Goal: Information Seeking & Learning: Check status

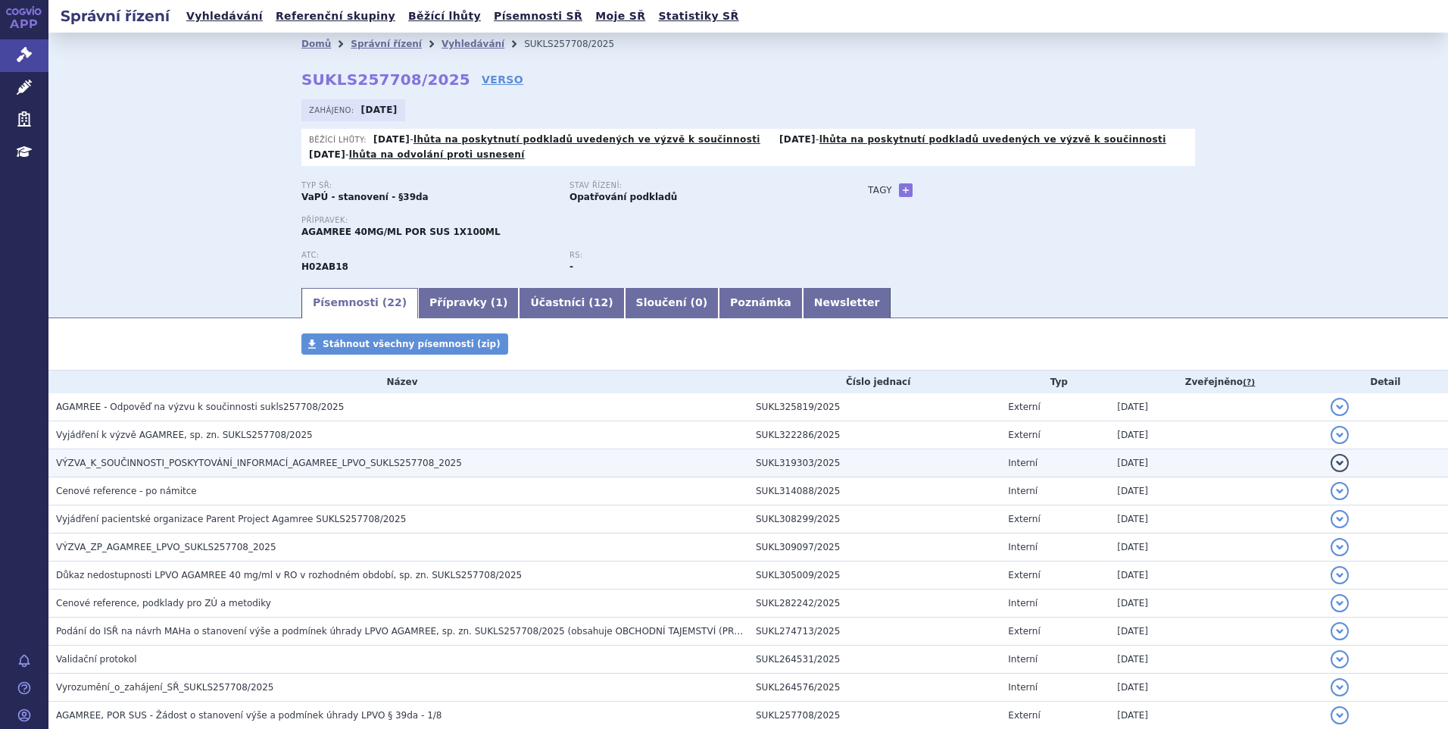
click at [360, 471] on td "VÝZVA_K_SOUČINNOSTI_POSKYTOVÁNÍ_INFORMACÍ_AGAMREE_LPVO_SUKLS257708_2025" at bounding box center [398, 463] width 700 height 28
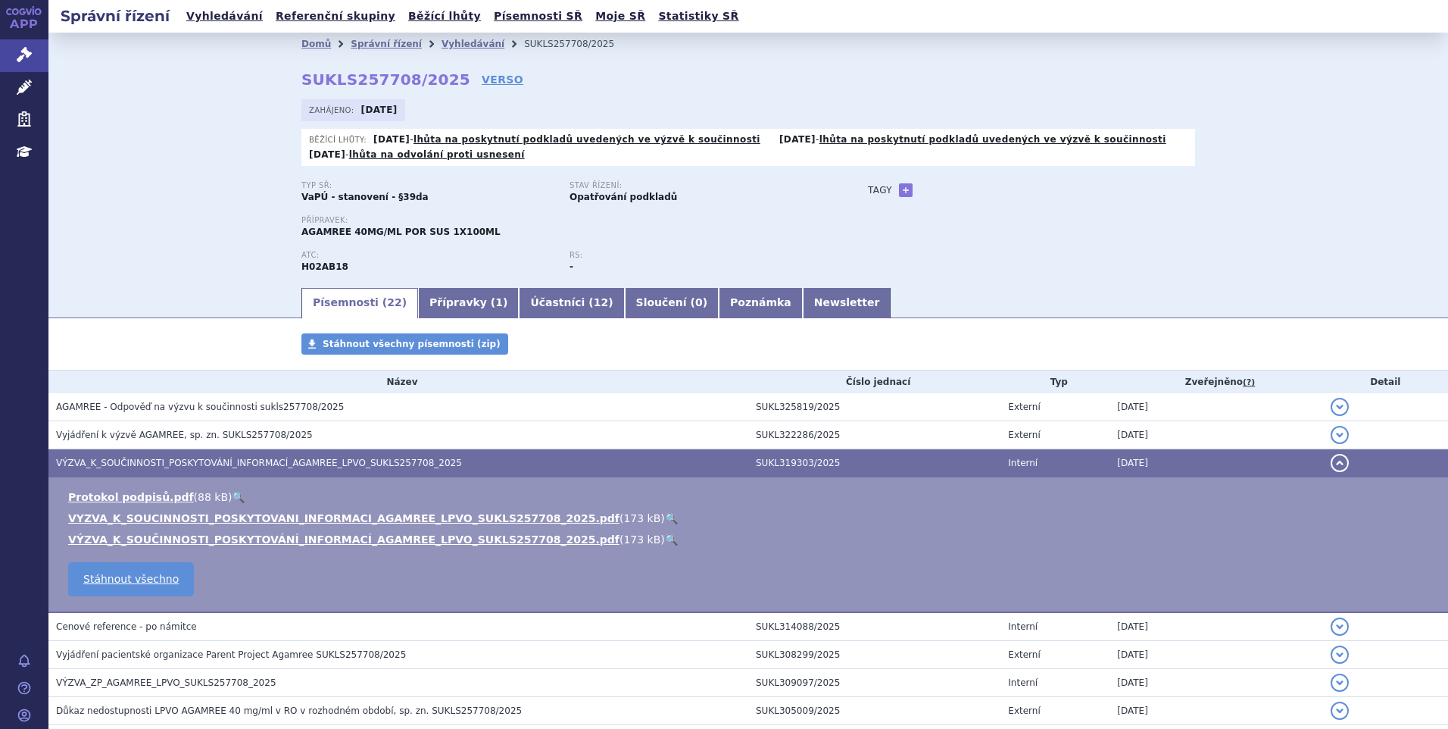
click at [665, 516] on link "🔍" at bounding box center [671, 518] width 13 height 12
click at [1331, 460] on button "detail" at bounding box center [1340, 463] width 18 height 18
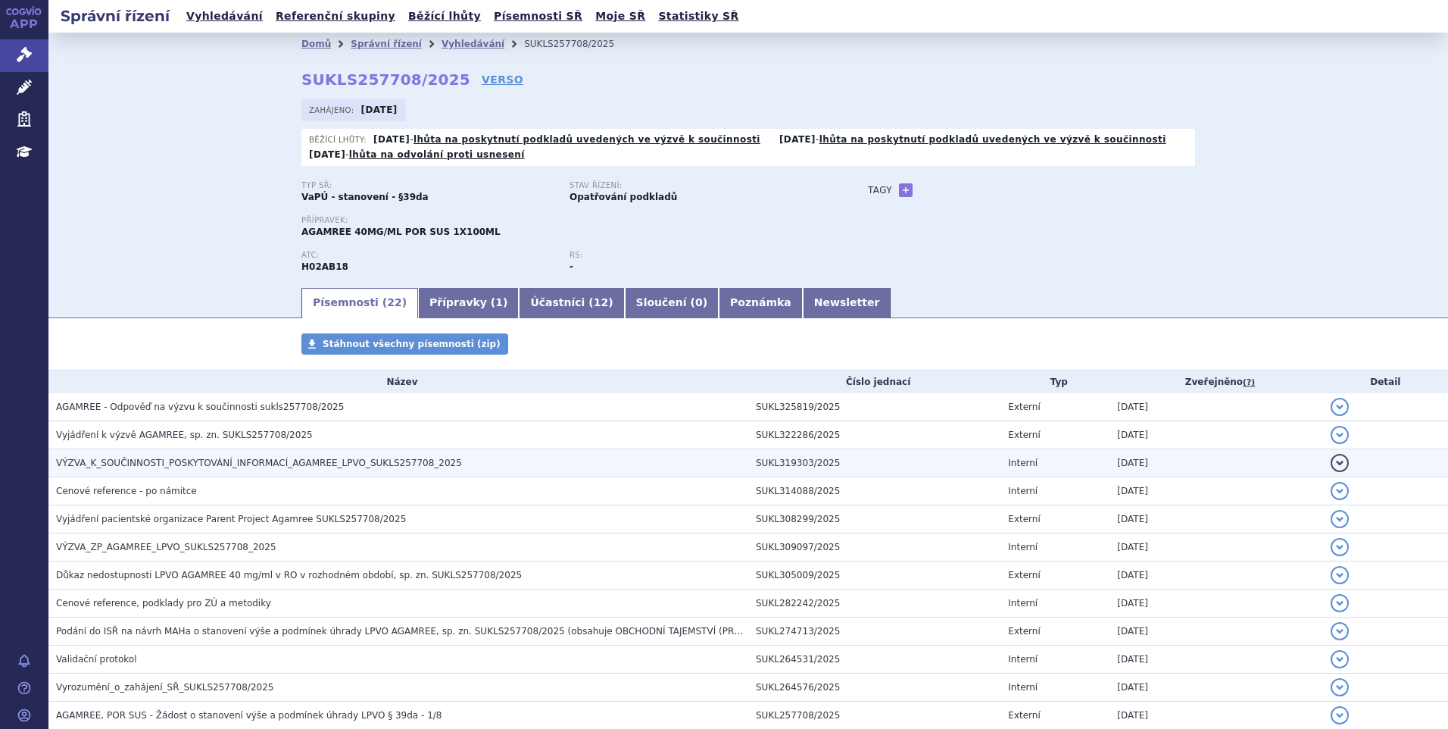
click at [287, 464] on span "VÝZVA_K_SOUČINNOSTI_POSKYTOVÁNÍ_INFORMACÍ_AGAMREE_LPVO_SUKLS257708_2025" at bounding box center [259, 463] width 406 height 11
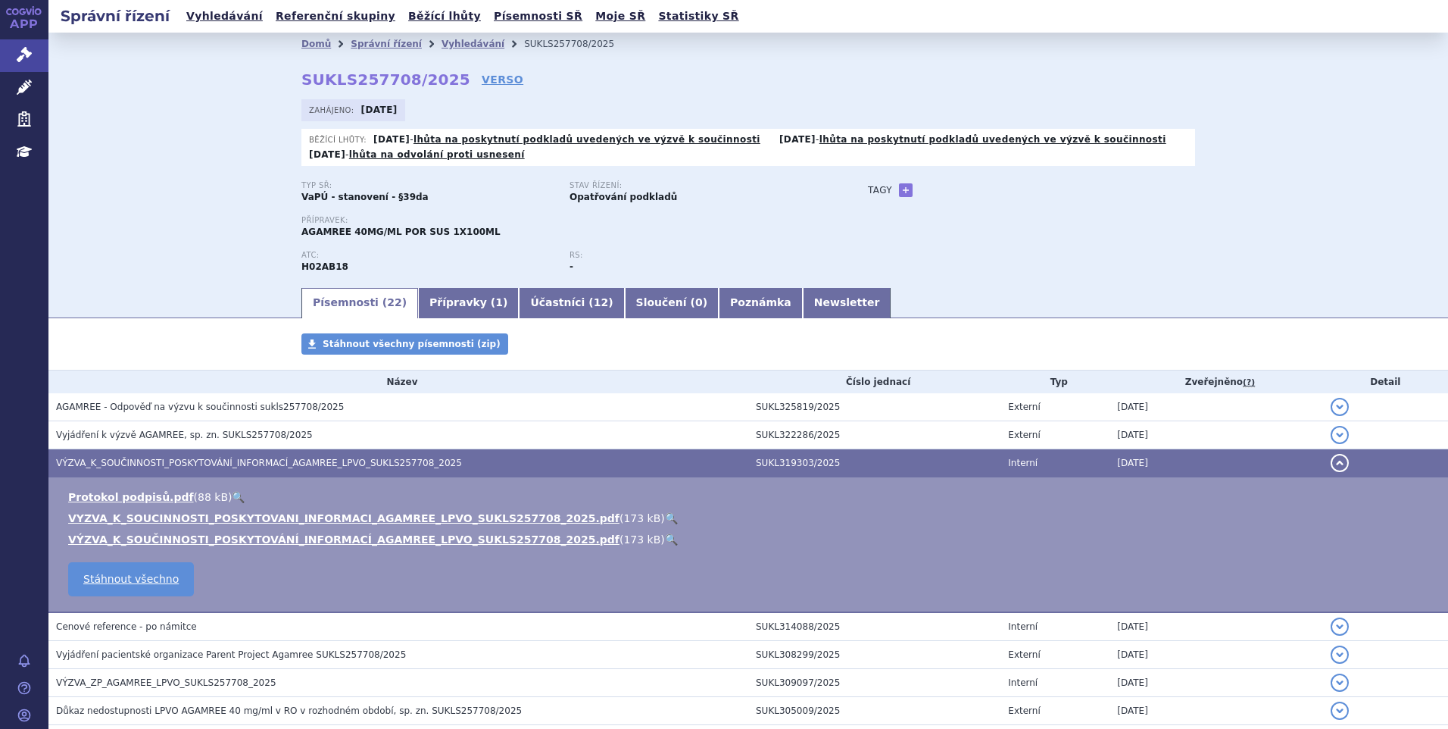
click at [665, 518] on link "🔍" at bounding box center [671, 518] width 13 height 12
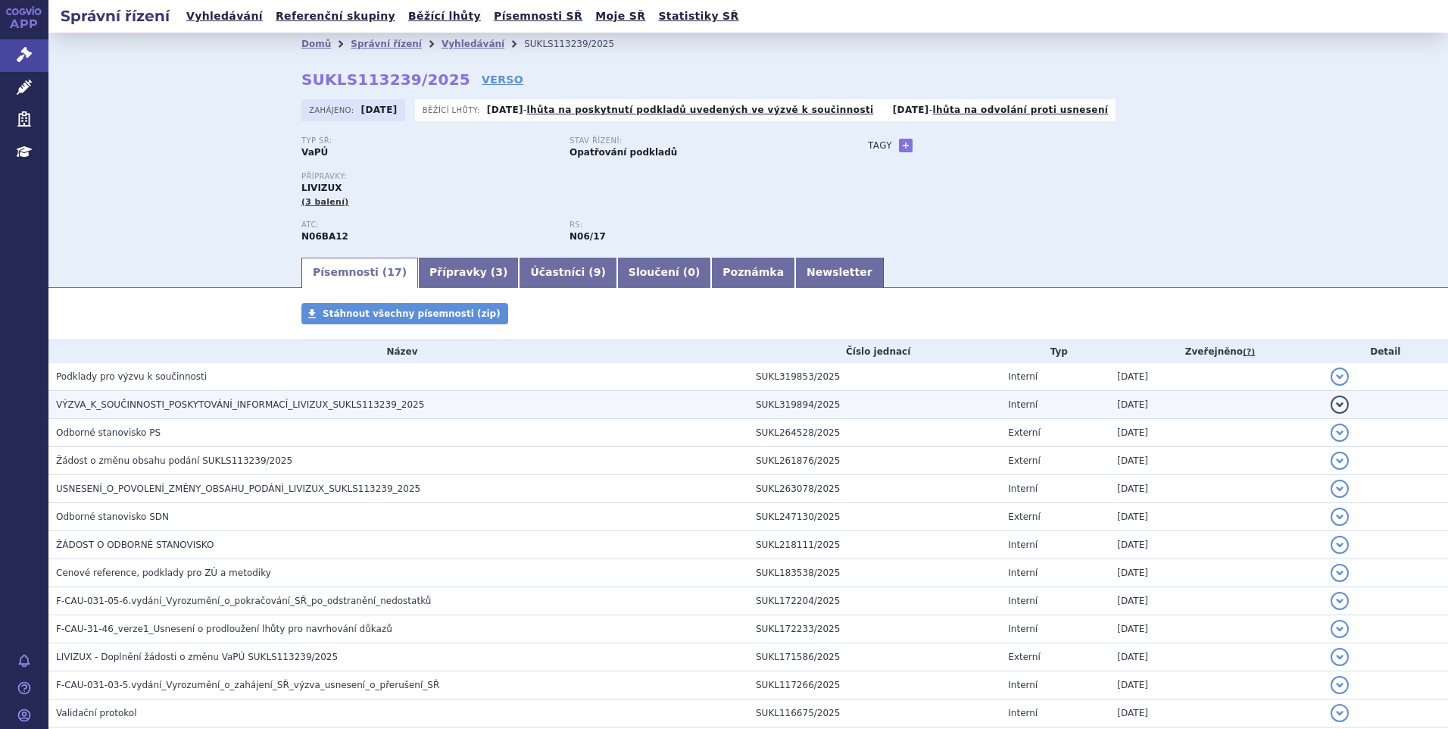
click at [394, 406] on h3 "VÝZVA_K_SOUČINNOSTI_POSKYTOVÁNÍ_INFORMACÍ_LIVIZUX_SUKLS113239_2025" at bounding box center [402, 404] width 692 height 15
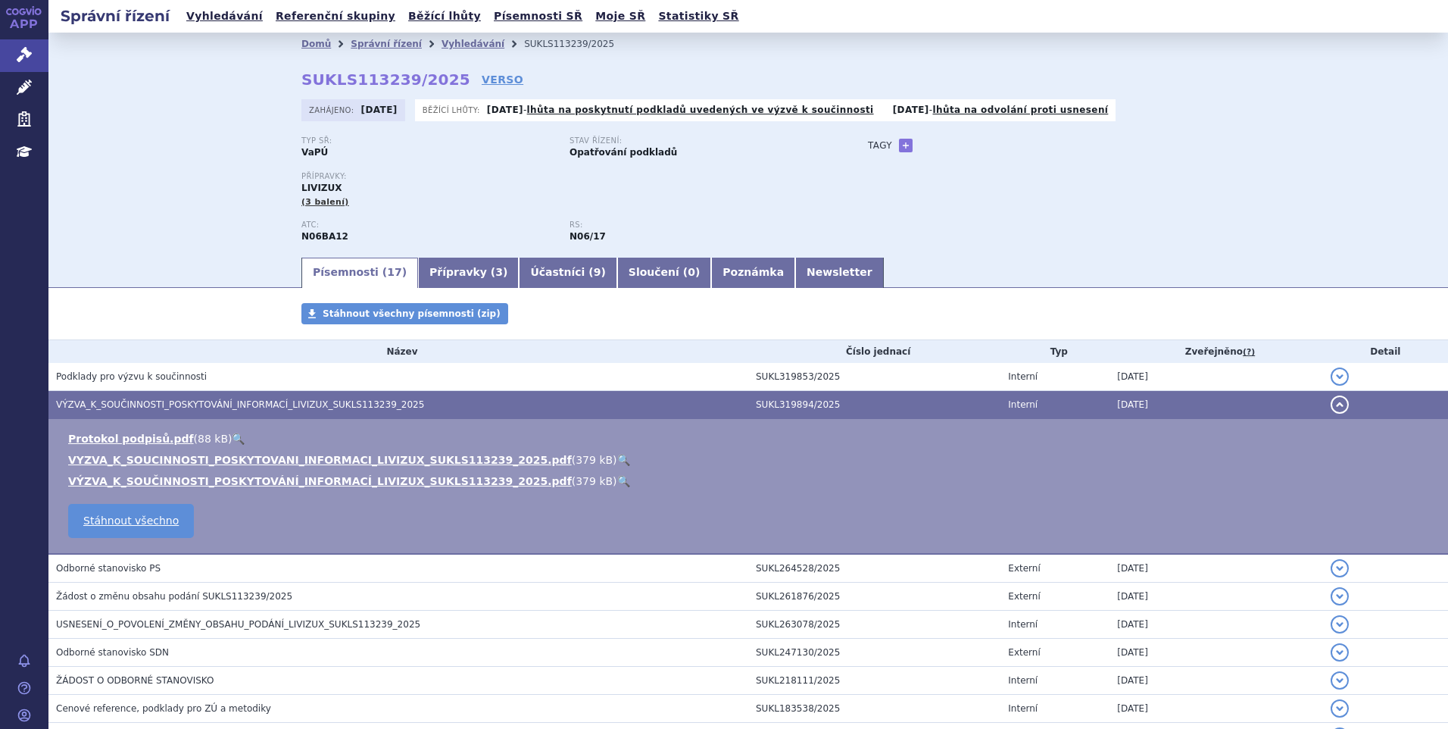
click at [617, 460] on link "🔍" at bounding box center [623, 460] width 13 height 12
click at [1331, 402] on button "detail" at bounding box center [1340, 404] width 18 height 18
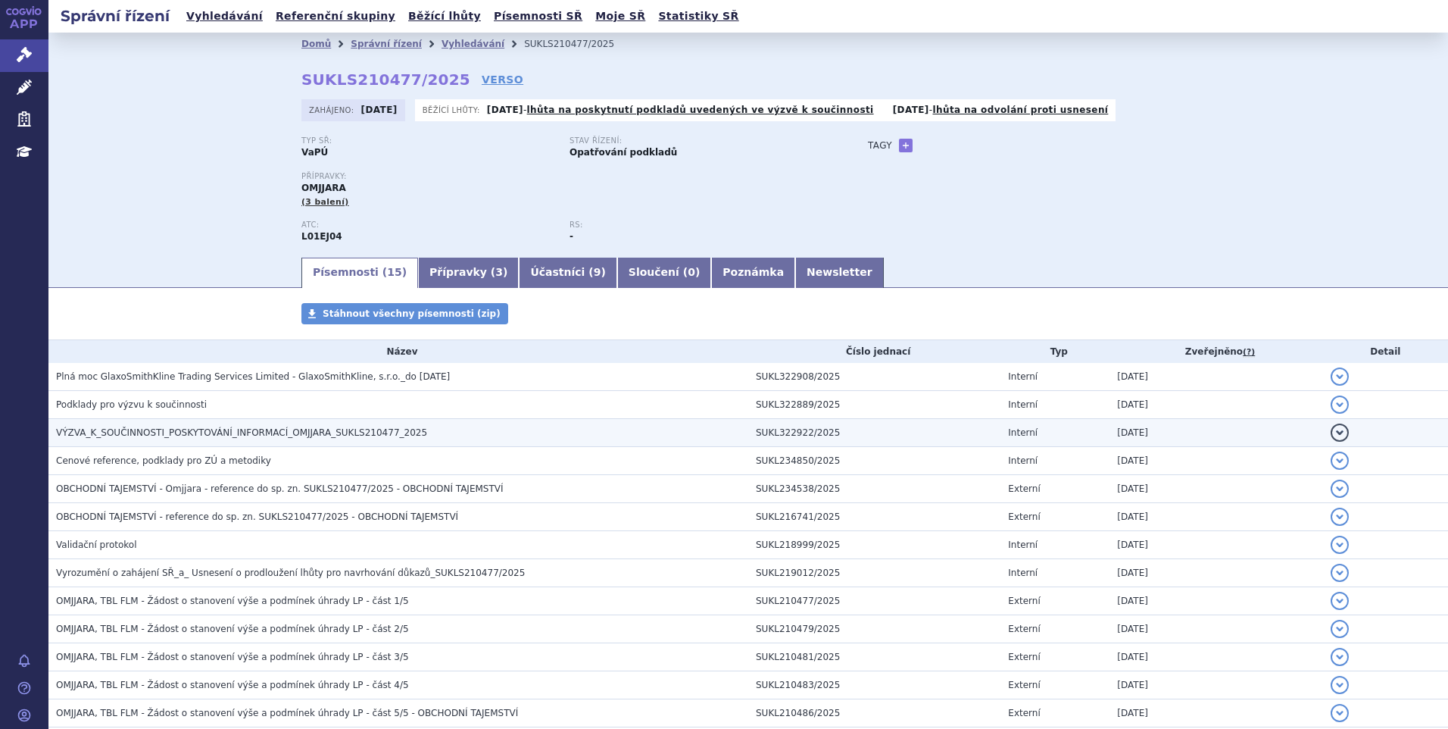
click at [369, 437] on span "VÝZVA_K_SOUČINNOSTI_POSKYTOVÁNÍ_INFORMACÍ_OMJJARA_SUKLS210477_2025" at bounding box center [241, 432] width 371 height 11
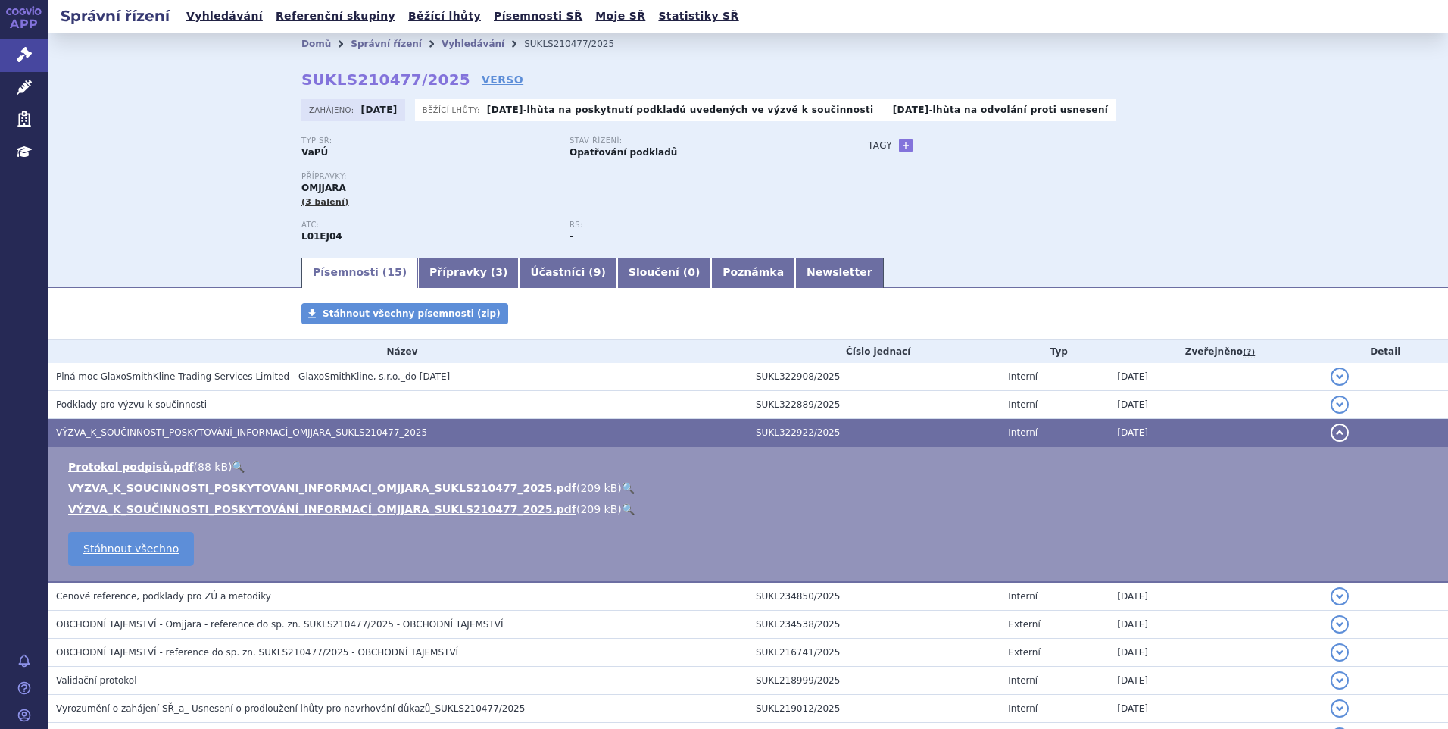
click at [622, 486] on link "🔍" at bounding box center [628, 488] width 13 height 12
click at [342, 492] on link "VYZVA_K_SOUCINNOSTI_POSKYTOVANI_INFORMACI_OMJJARA_SUKLS210477_2025.pdf" at bounding box center [322, 488] width 508 height 12
click at [622, 485] on link "🔍" at bounding box center [628, 488] width 13 height 12
click at [1334, 432] on button "detail" at bounding box center [1340, 432] width 18 height 18
